Goal: Transaction & Acquisition: Purchase product/service

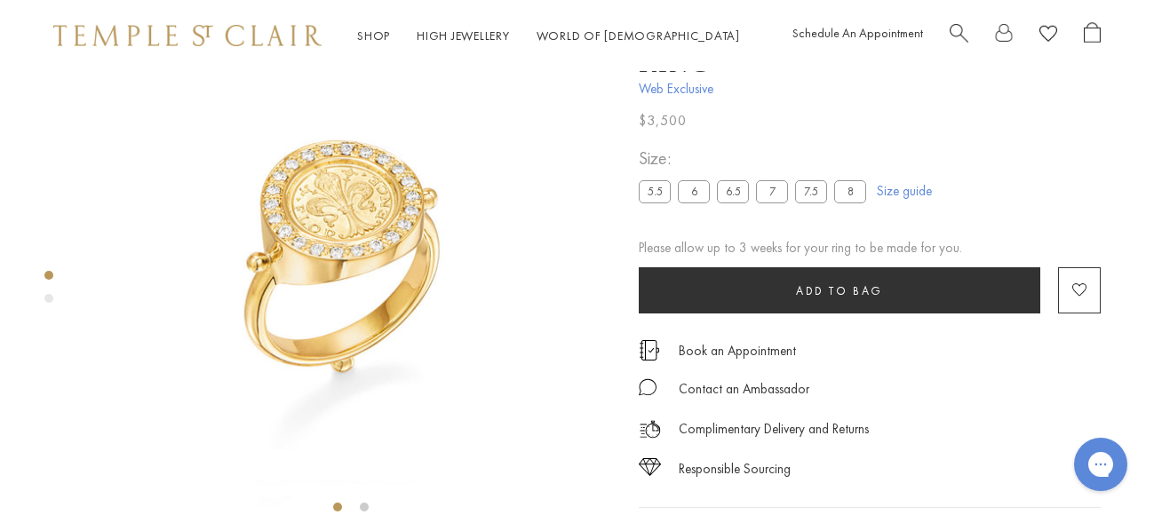
click at [839, 180] on label "8" at bounding box center [850, 191] width 32 height 22
click at [853, 180] on label "8" at bounding box center [850, 191] width 32 height 22
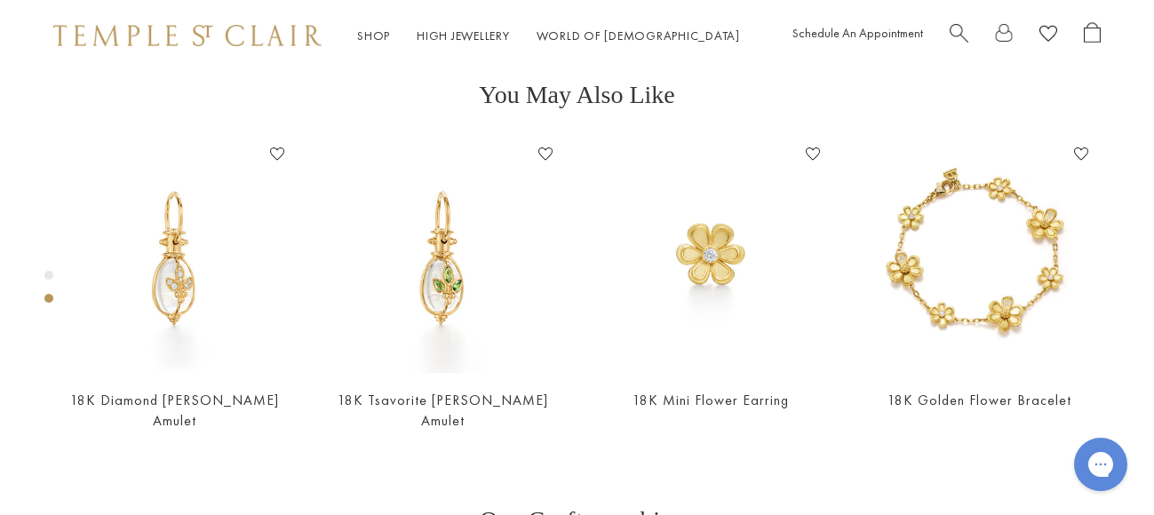
scroll to position [693, 0]
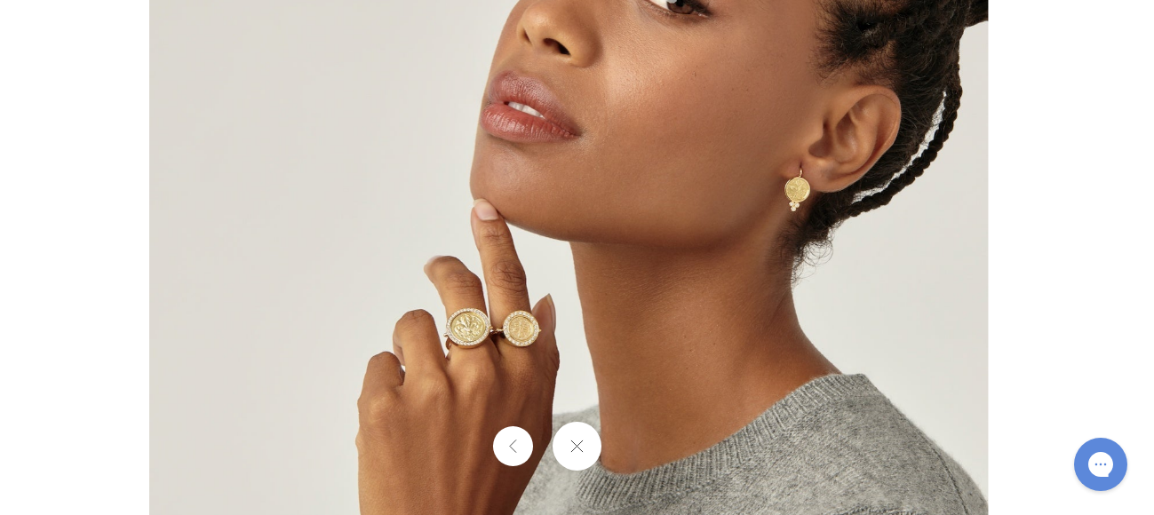
drag, startPoint x: 705, startPoint y: 401, endPoint x: 682, endPoint y: 271, distance: 132.6
click at [682, 271] on img at bounding box center [568, 138] width 838 height 836
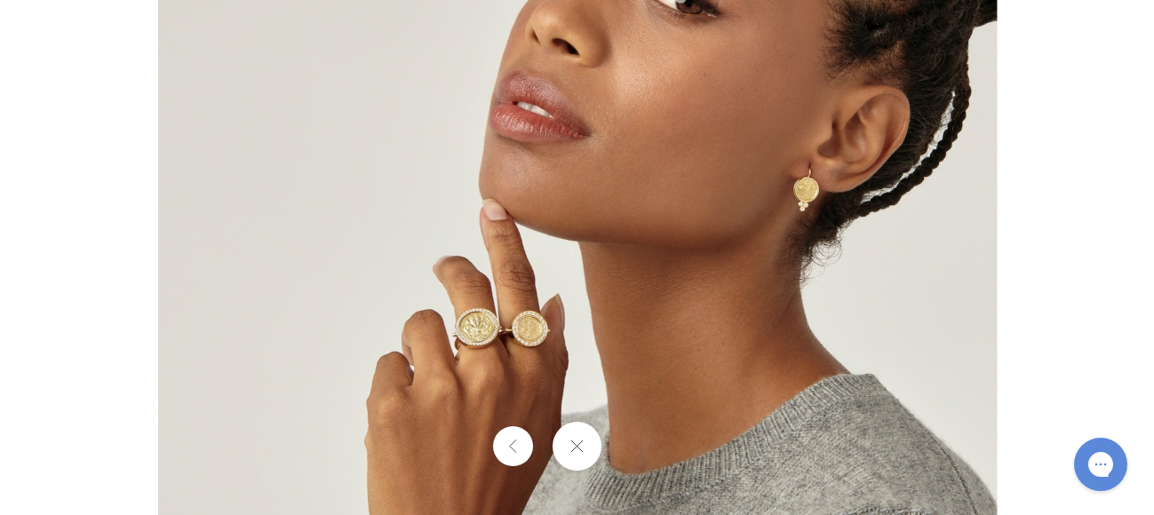
click at [478, 332] on img at bounding box center [577, 138] width 838 height 836
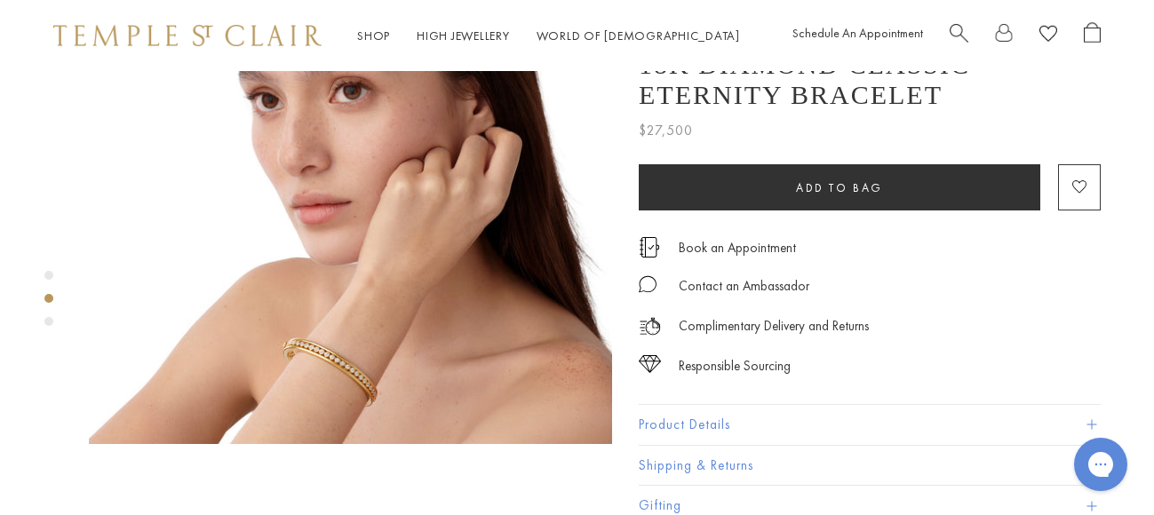
scroll to position [710, 0]
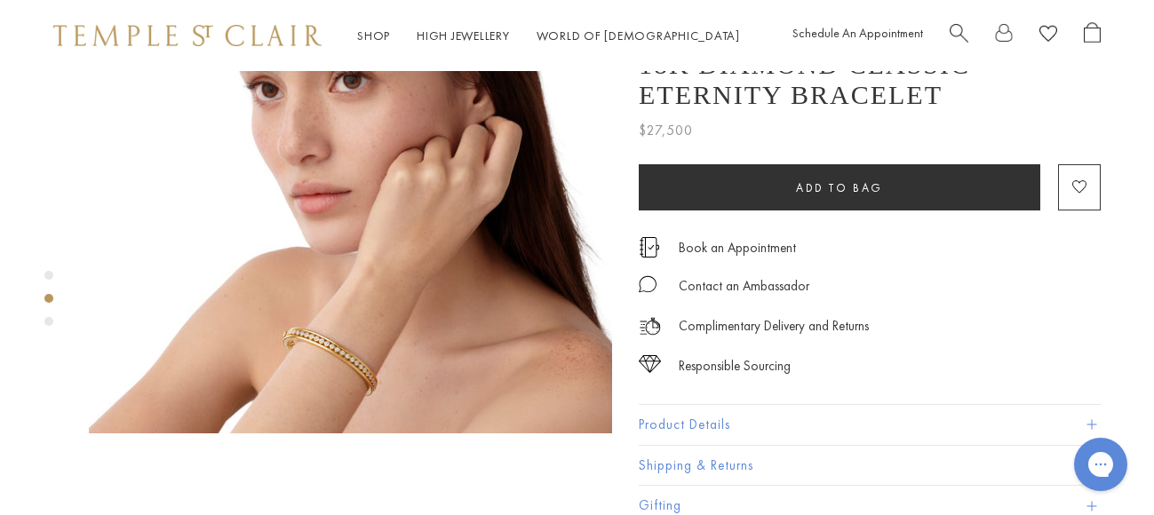
click at [348, 306] on img at bounding box center [350, 171] width 523 height 523
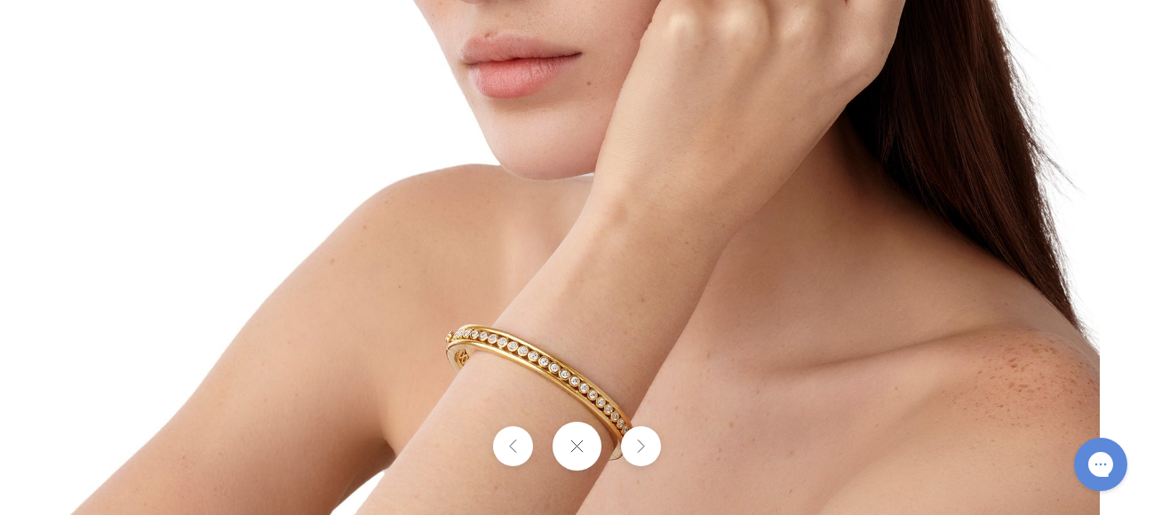
drag, startPoint x: 521, startPoint y: 305, endPoint x: 537, endPoint y: 48, distance: 258.0
click at [537, 48] on img at bounding box center [579, 15] width 1039 height 1039
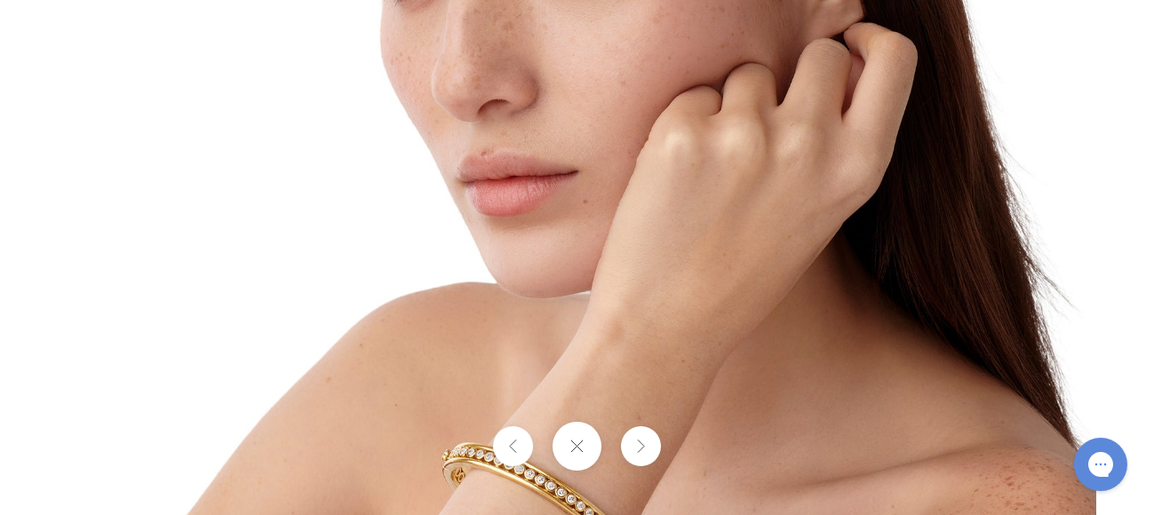
drag, startPoint x: 520, startPoint y: 132, endPoint x: 502, endPoint y: 337, distance: 205.1
click at [504, 329] on img at bounding box center [576, 133] width 1039 height 1039
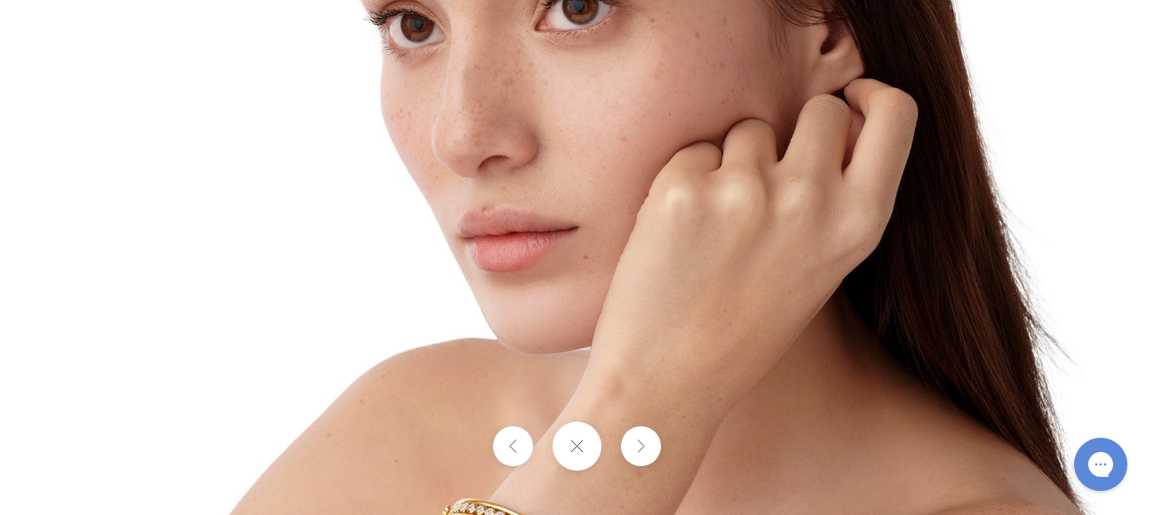
click at [499, 345] on img at bounding box center [576, 189] width 1039 height 1039
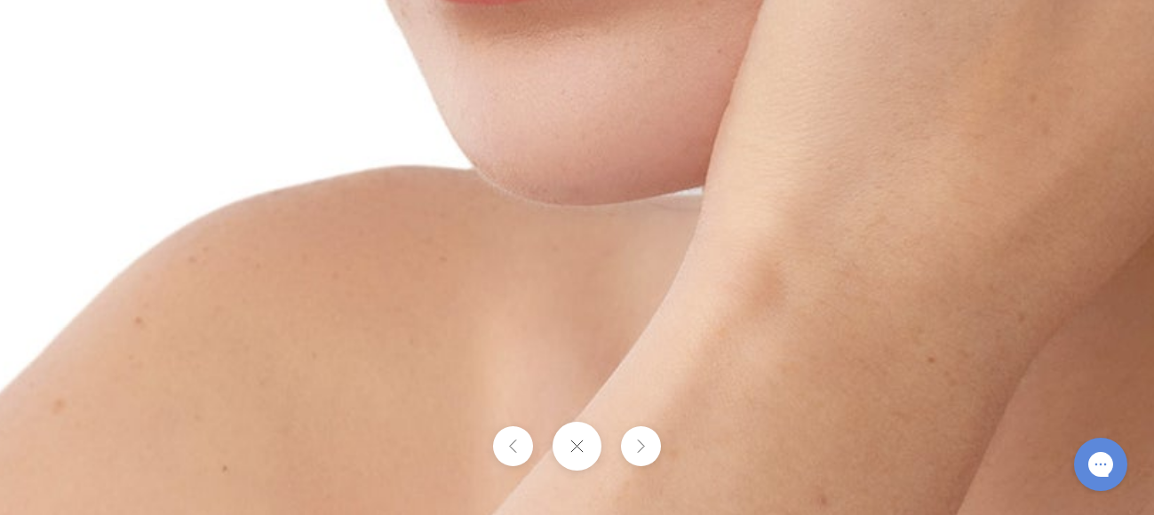
drag, startPoint x: 636, startPoint y: 330, endPoint x: 516, endPoint y: 424, distance: 152.4
click at [516, 424] on div at bounding box center [577, 257] width 1154 height 515
